Goal: Find specific page/section: Find specific page/section

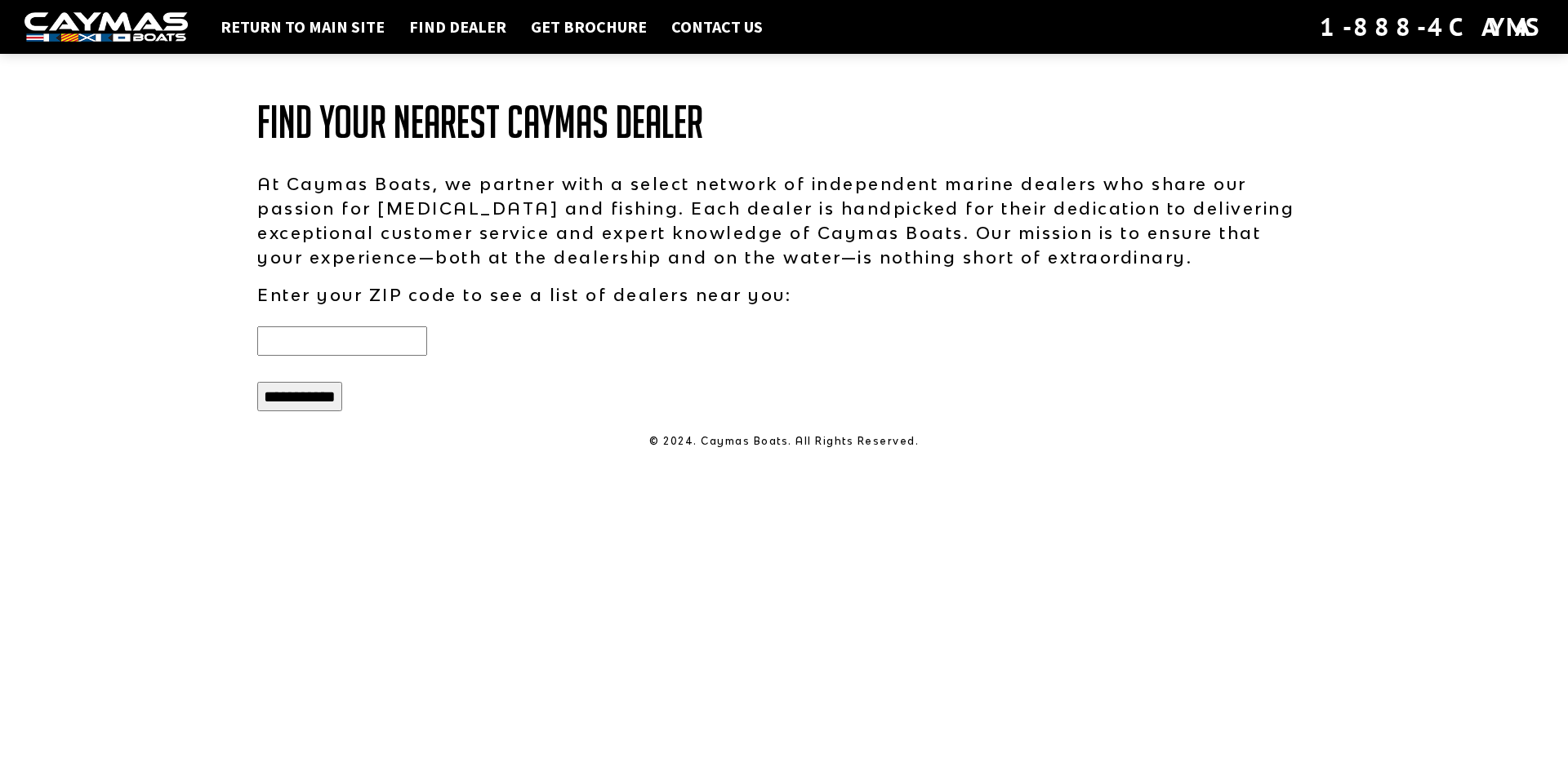
click at [374, 338] on input "text" at bounding box center [342, 341] width 170 height 29
type input "*****"
click at [312, 393] on input "**********" at bounding box center [300, 396] width 85 height 29
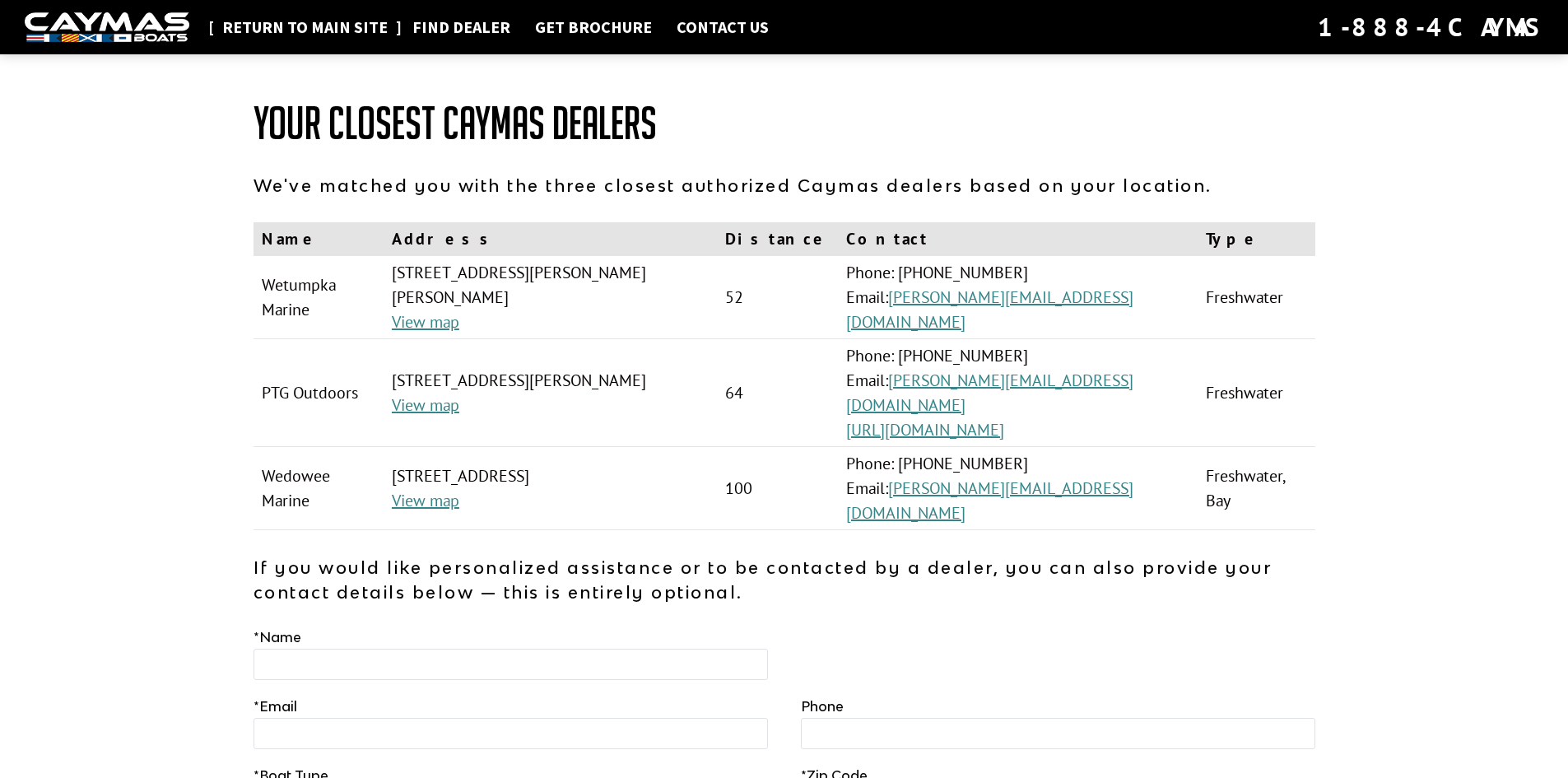
click at [318, 26] on link "Return to main site" at bounding box center [304, 27] width 182 height 21
